Goal: Information Seeking & Learning: Understand process/instructions

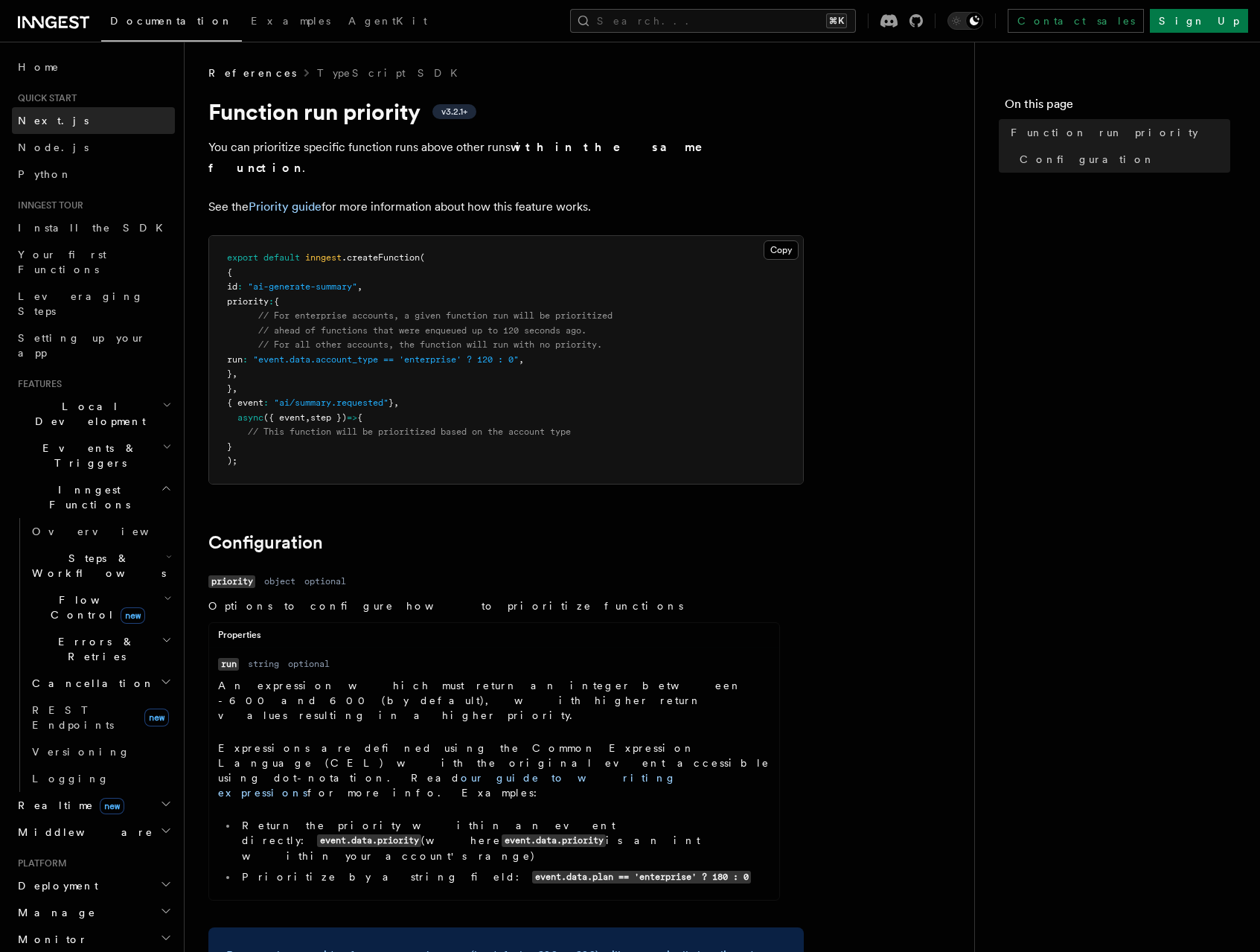
click at [32, 120] on span "Next.js" at bounding box center [53, 120] width 71 height 12
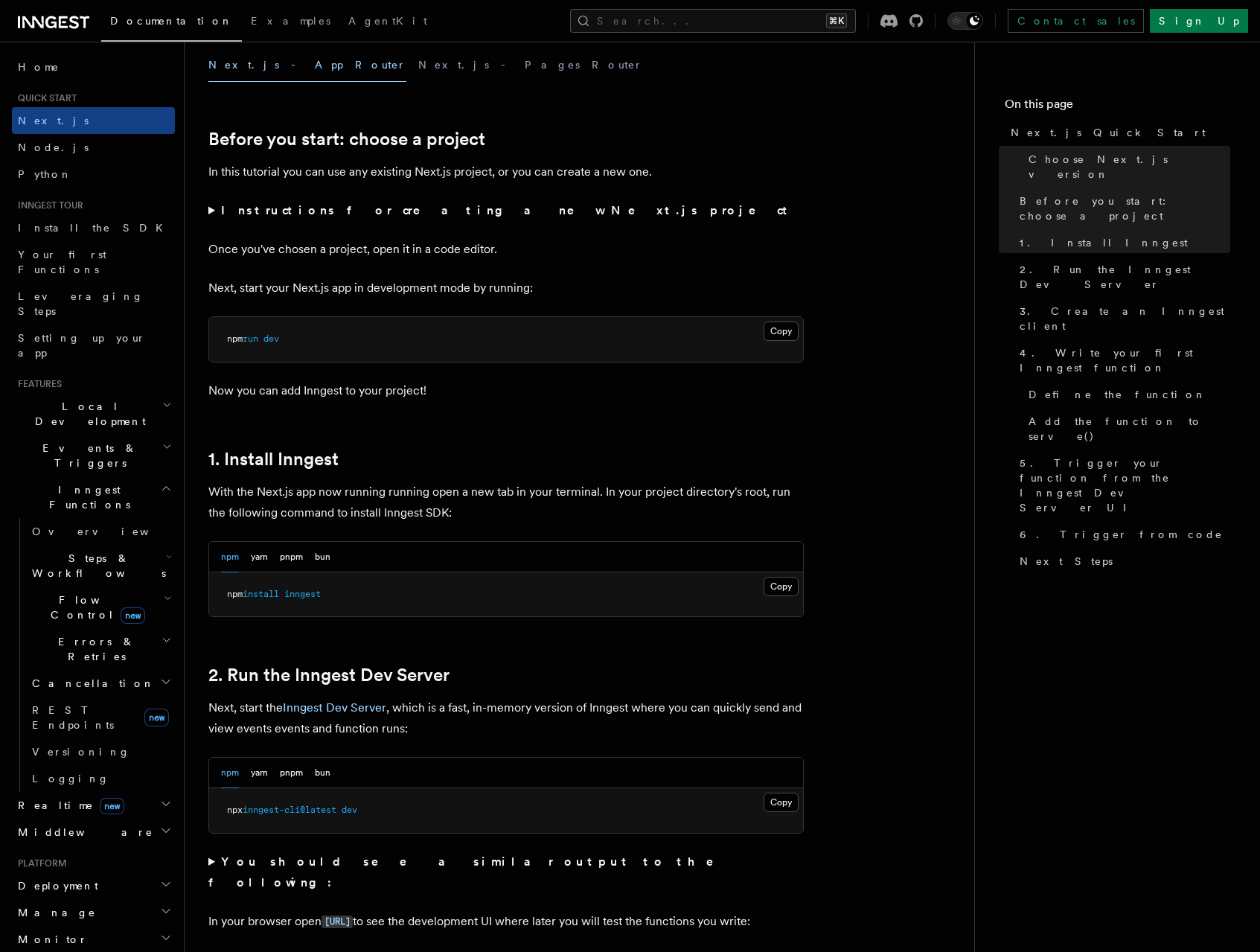
scroll to position [465, 0]
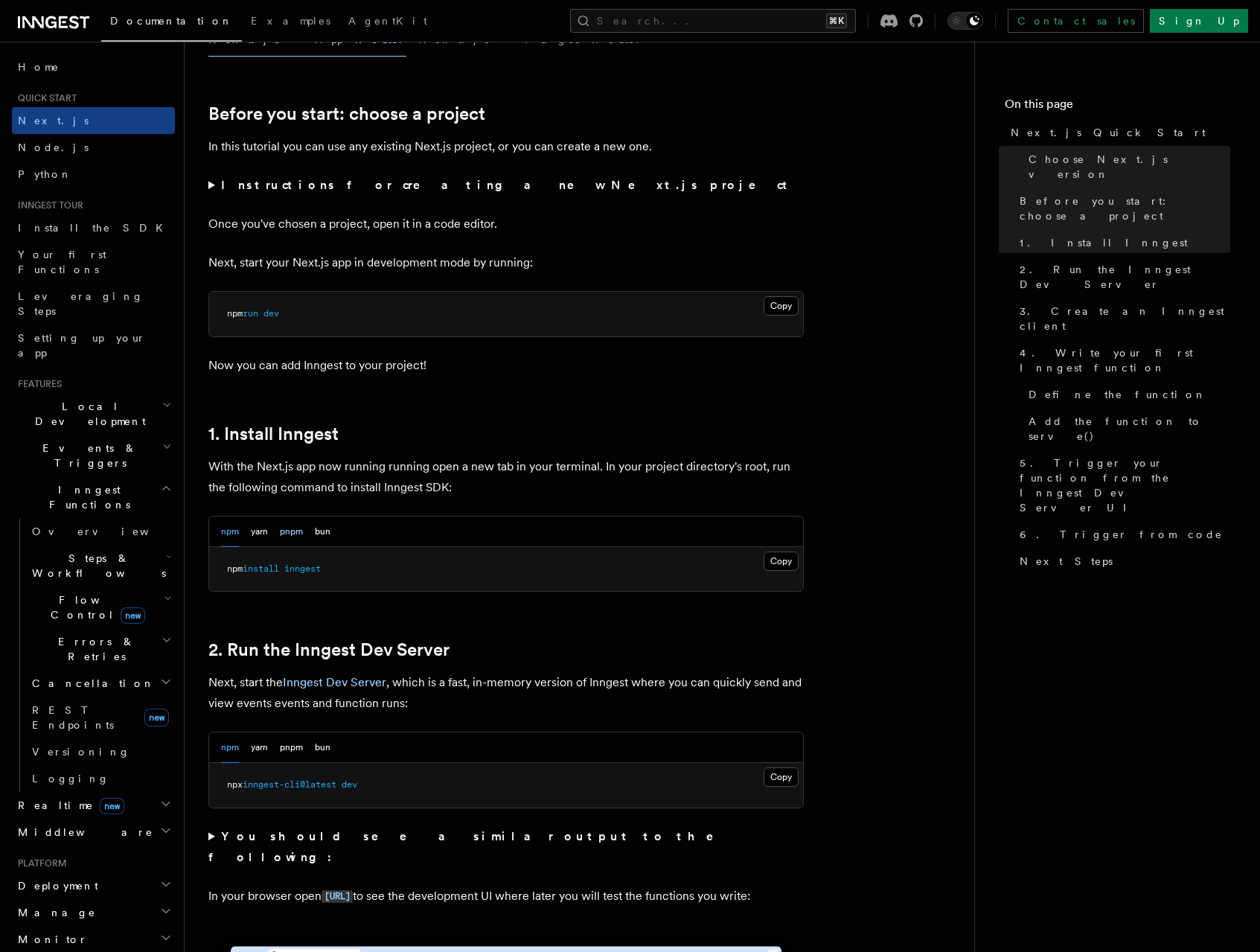
click at [288, 535] on button "pnpm" at bounding box center [291, 532] width 23 height 30
click at [776, 562] on button "Copy Copied" at bounding box center [781, 561] width 35 height 19
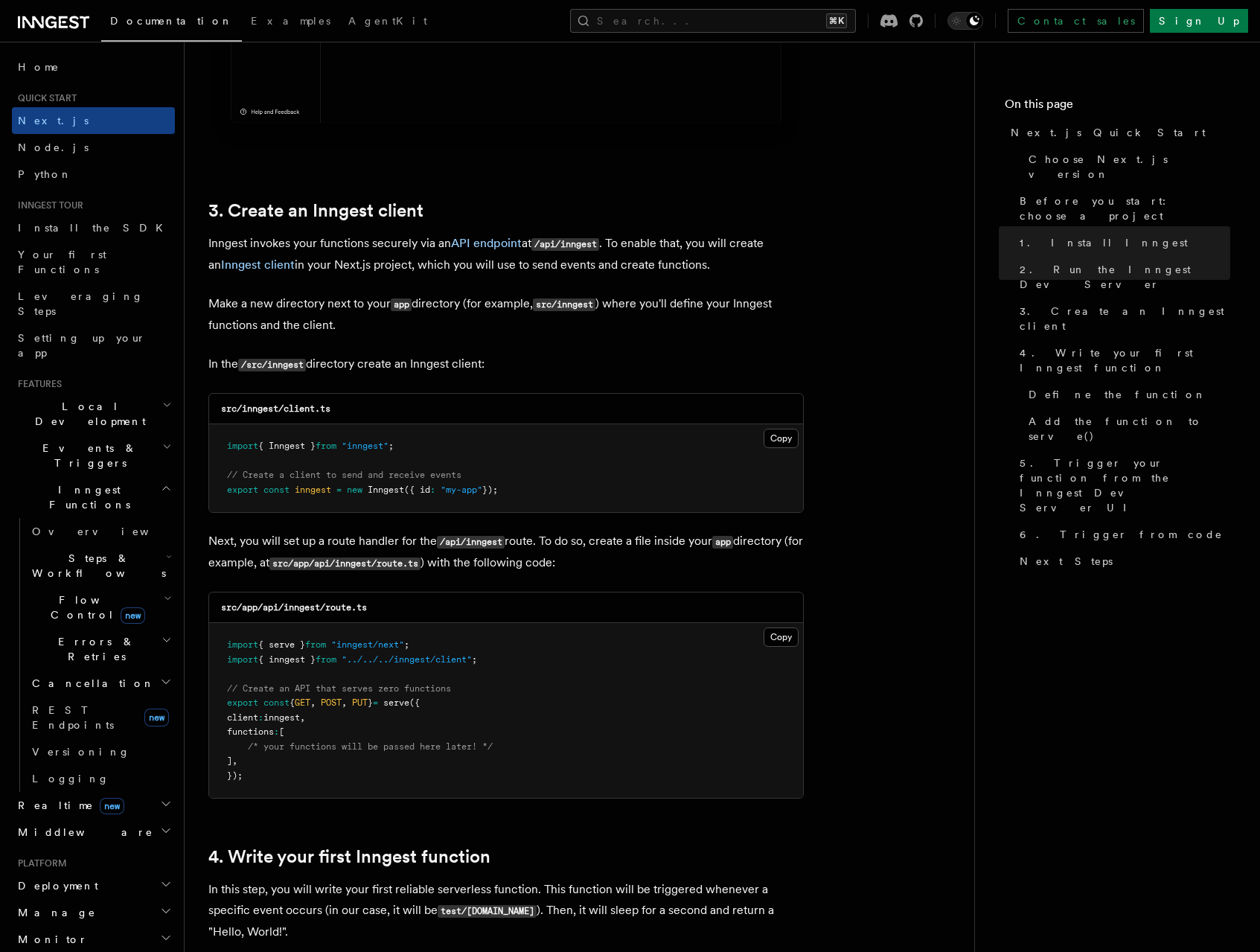
scroll to position [1636, 0]
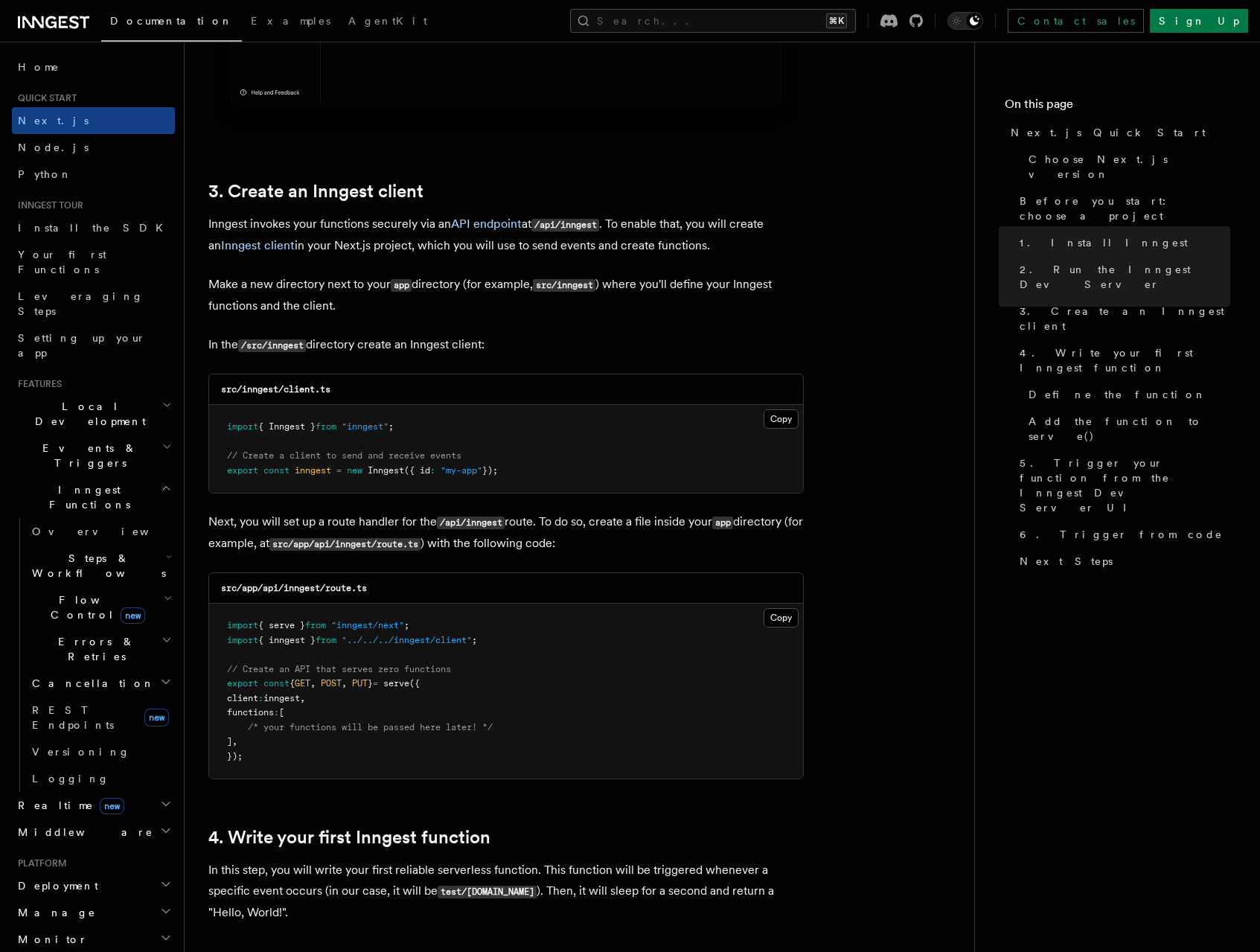
click at [265, 390] on code "src/inngest/client.ts" at bounding box center [276, 389] width 109 height 10
copy code "inngest"
click at [301, 388] on code "src/inngest/client.ts" at bounding box center [276, 389] width 109 height 10
drag, startPoint x: 301, startPoint y: 388, endPoint x: 322, endPoint y: 388, distance: 21.0
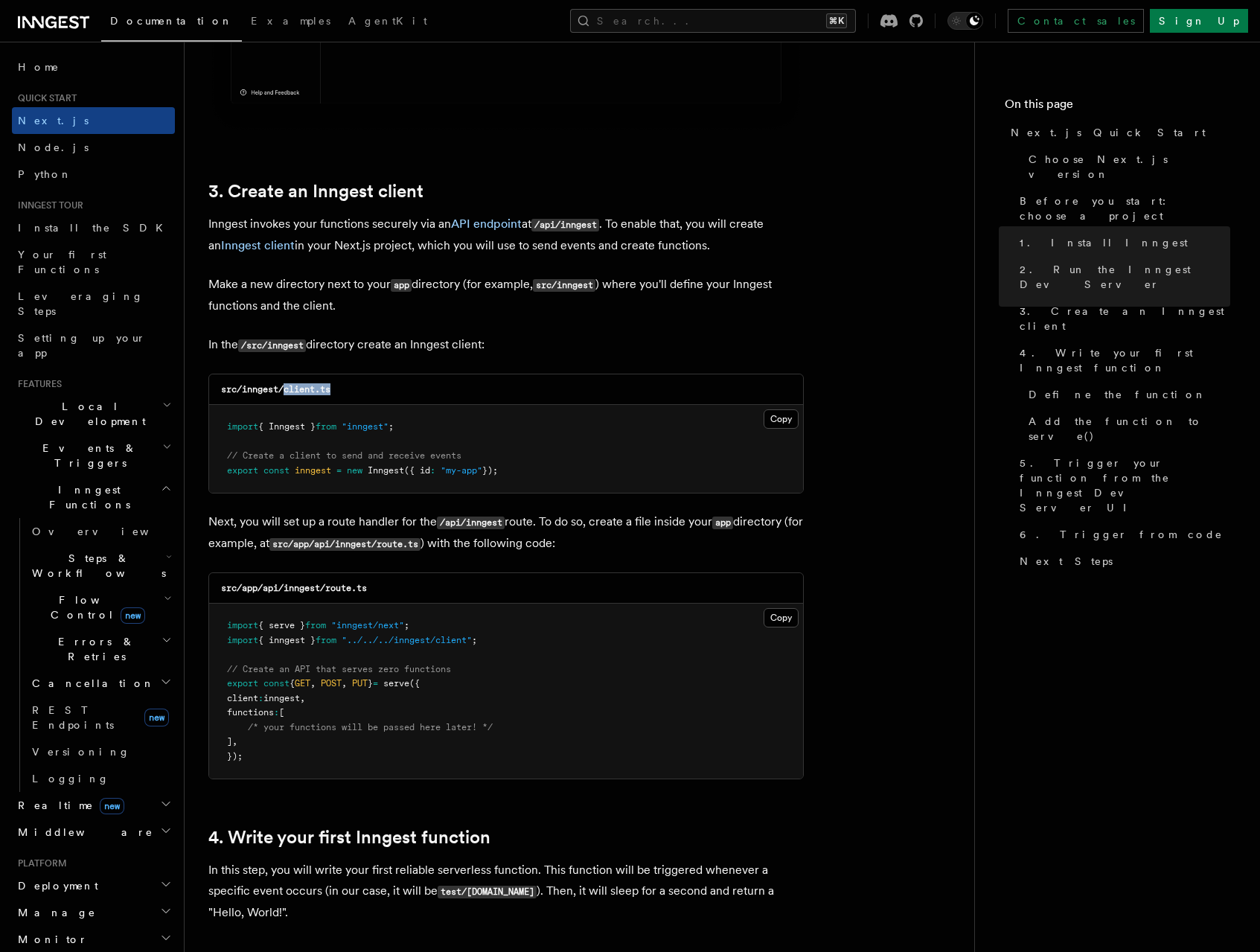
click at [322, 388] on code "src/inngest/client.ts" at bounding box center [276, 389] width 109 height 10
copy code "client.ts"
click at [436, 468] on span ":" at bounding box center [432, 470] width 5 height 10
click at [771, 424] on button "Copy Copied" at bounding box center [781, 419] width 35 height 19
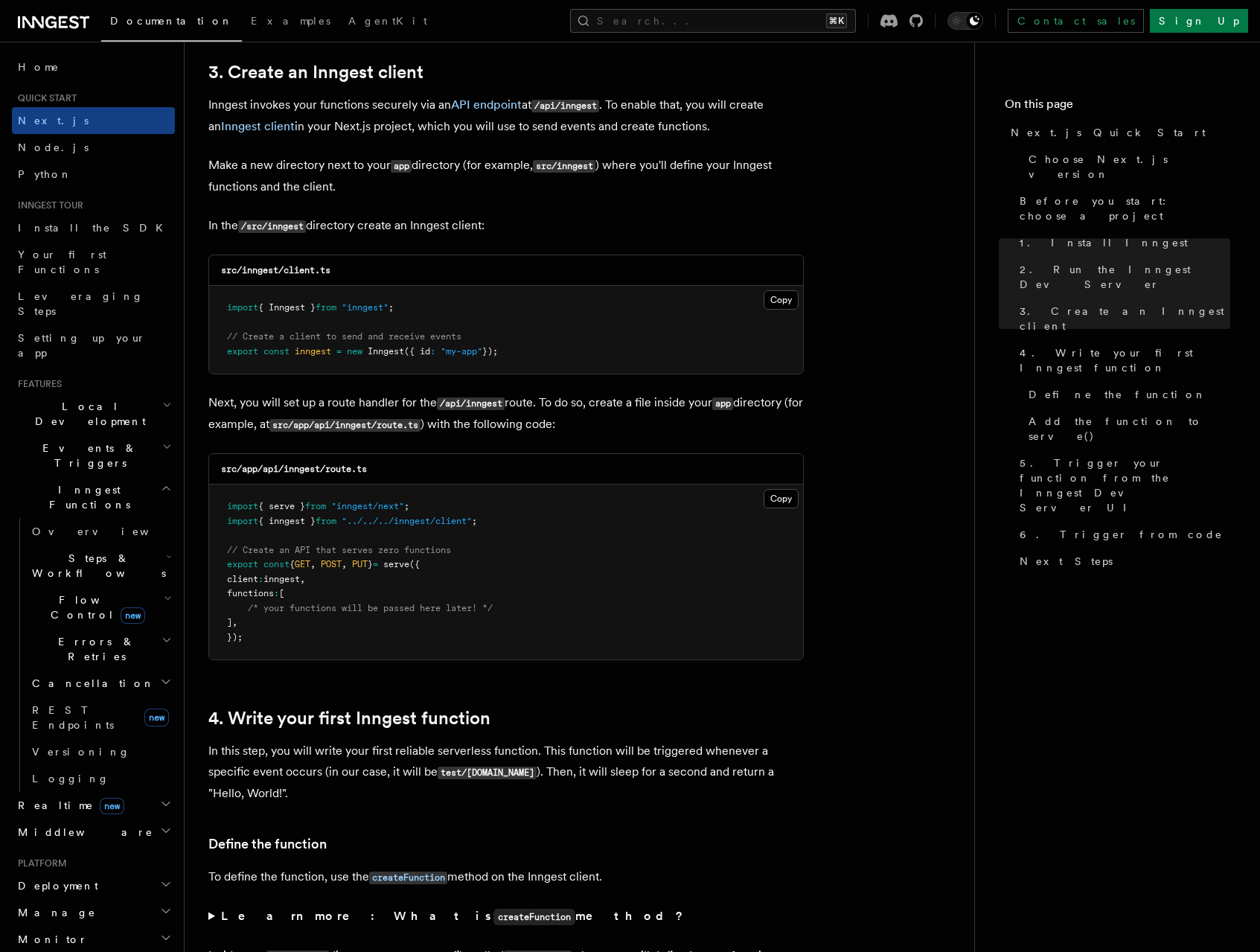
scroll to position [1756, 0]
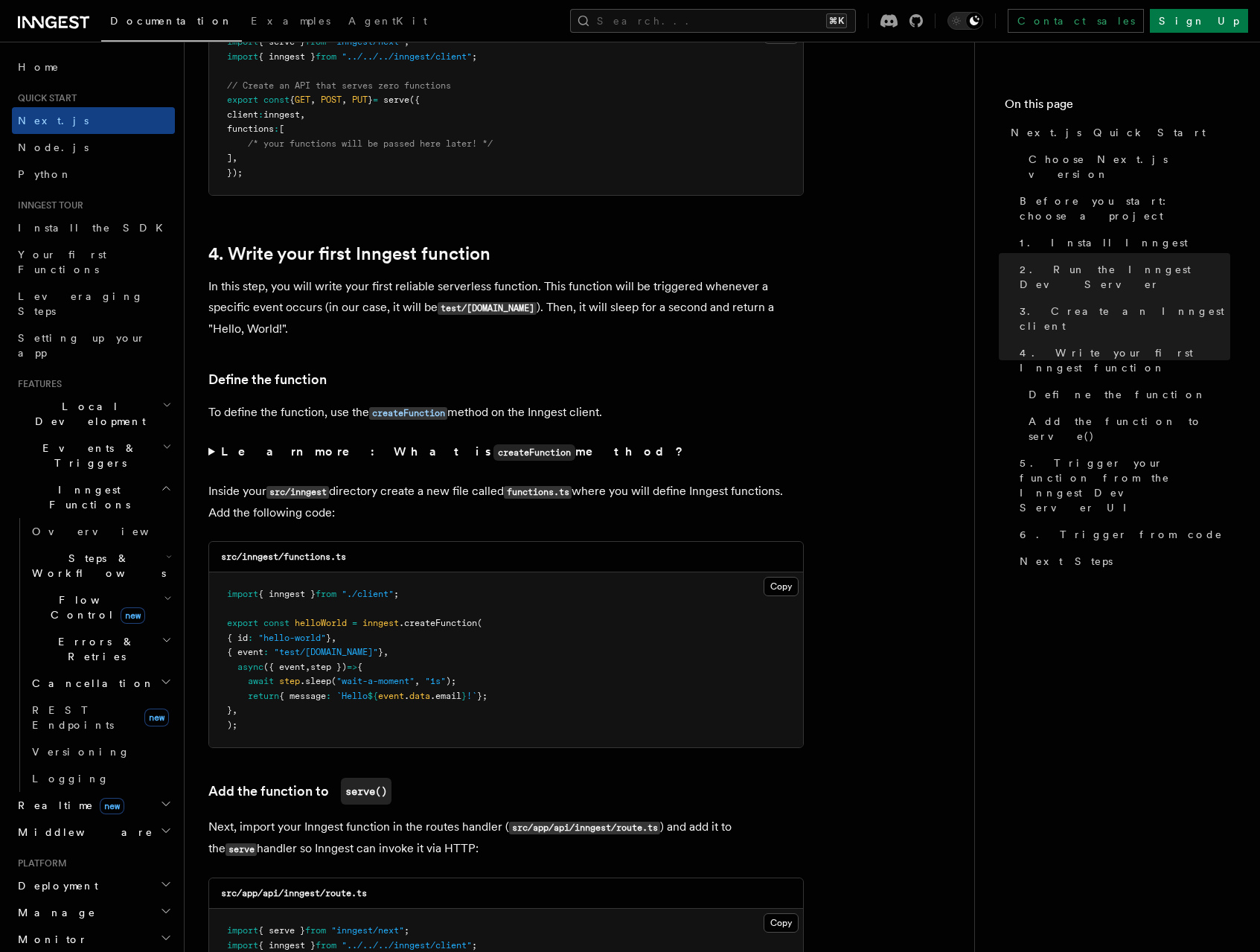
scroll to position [2052, 0]
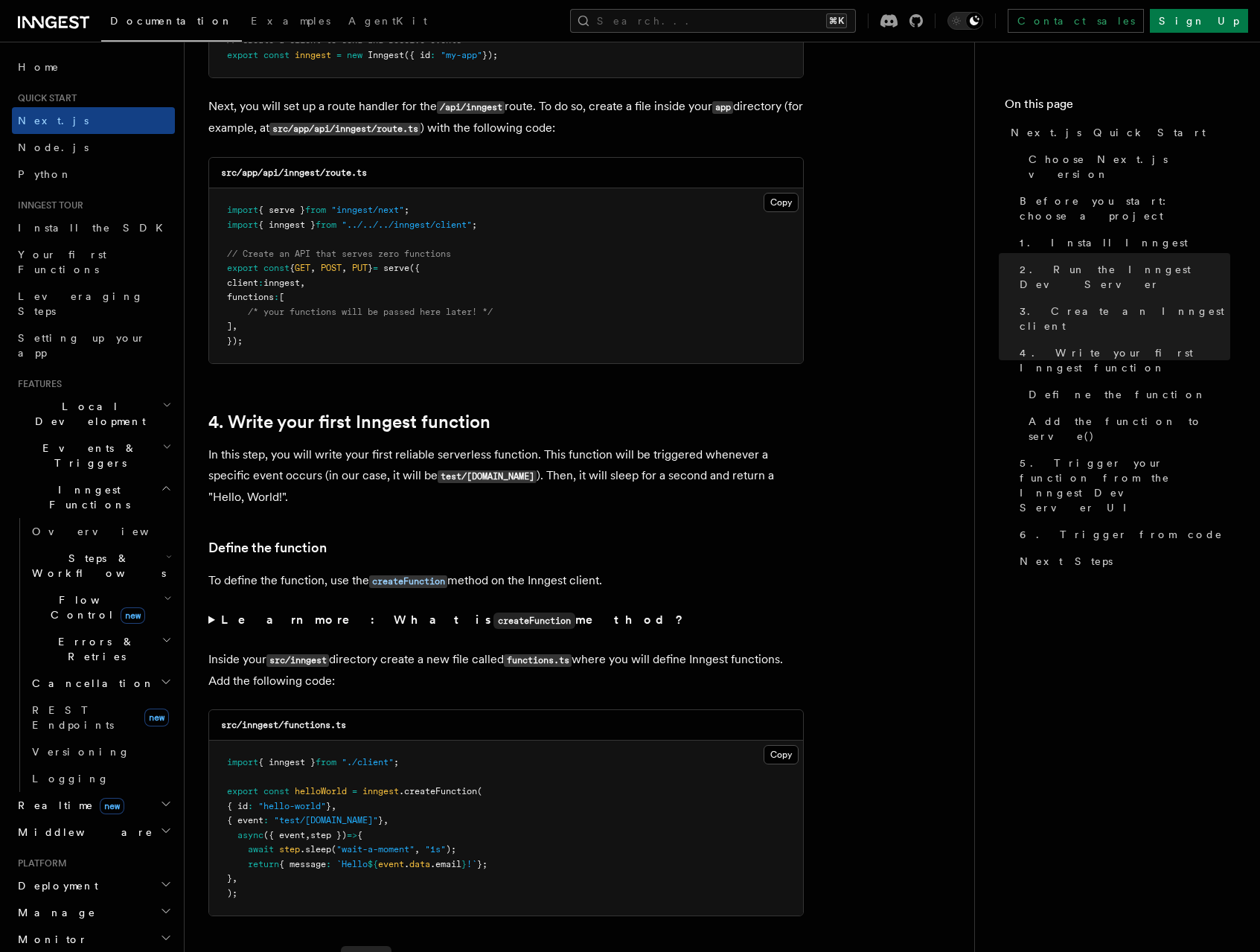
click at [574, 411] on h2 "4. Write your first Inngest function" at bounding box center [506, 422] width 595 height 21
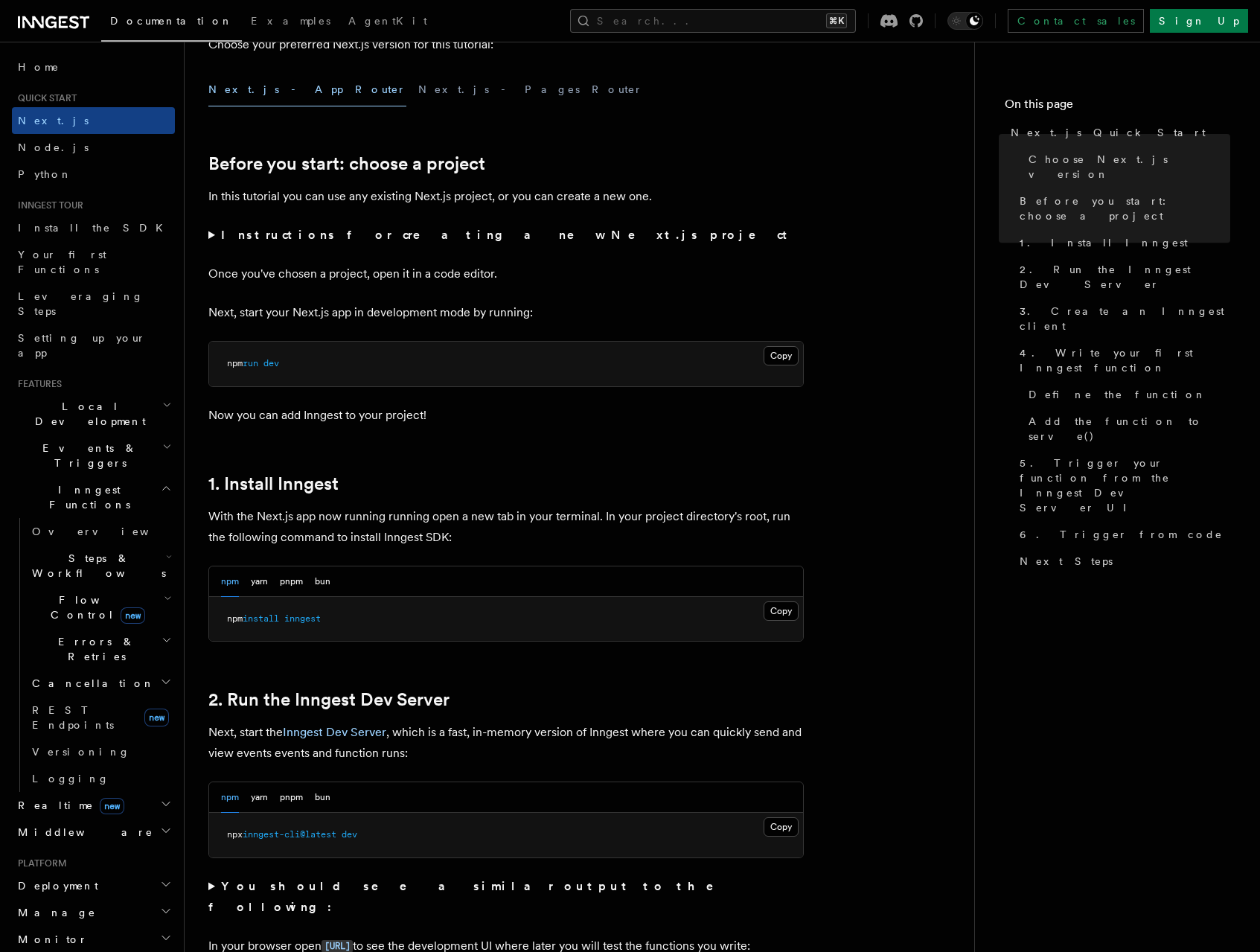
scroll to position [419, 0]
